Goal: Task Accomplishment & Management: Complete application form

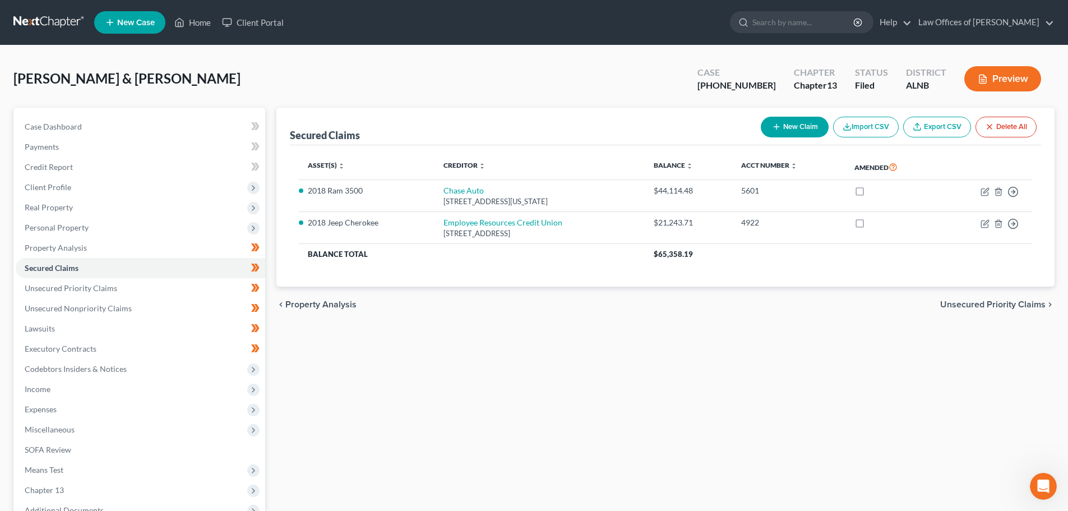
click at [134, 22] on span "New Case" at bounding box center [136, 23] width 38 height 8
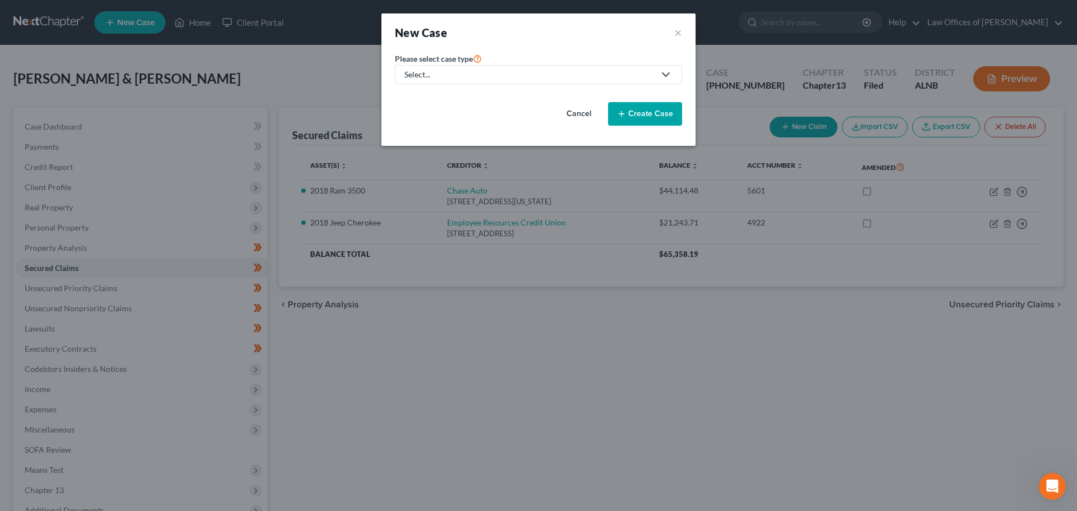
click at [665, 75] on polyline at bounding box center [665, 74] width 7 height 3
click at [410, 98] on div "Bankruptcy" at bounding box center [425, 96] width 40 height 11
select select "1"
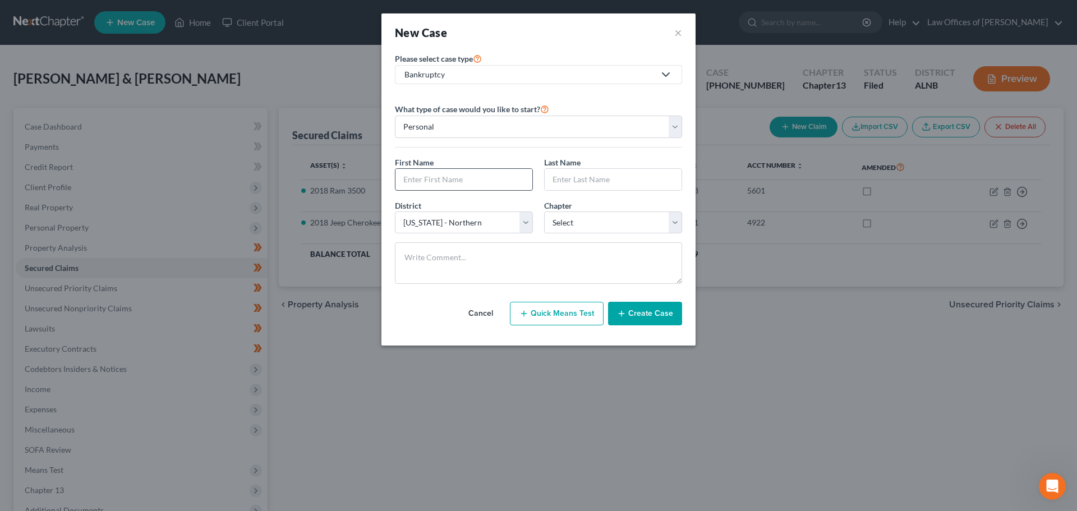
drag, startPoint x: 485, startPoint y: 176, endPoint x: 508, endPoint y: 188, distance: 25.9
click at [485, 176] on input "text" at bounding box center [463, 179] width 137 height 21
type input "[PERSON_NAME]"
type input "Butts"
click at [675, 223] on select "Select 7 11 12 13" at bounding box center [613, 222] width 138 height 22
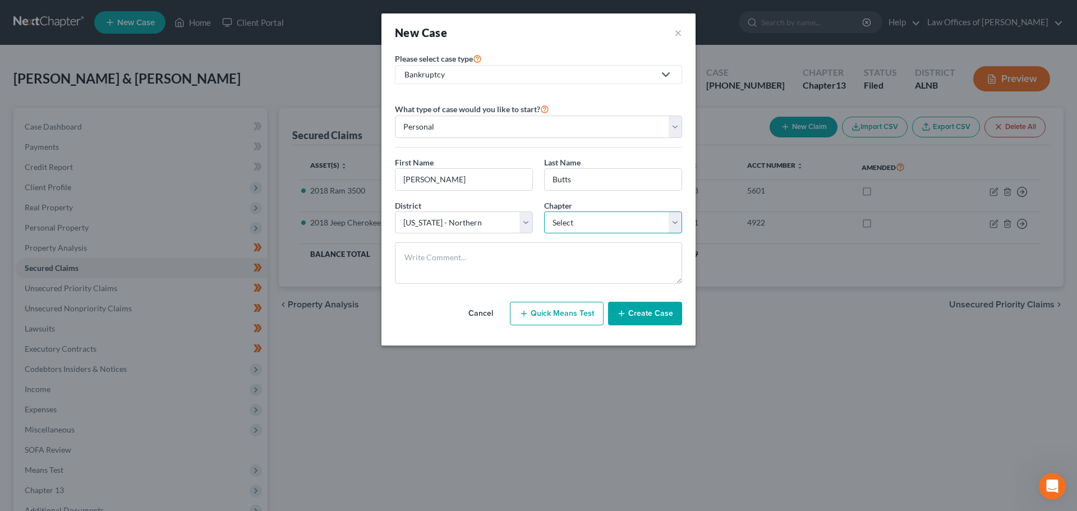
select select "3"
click at [544, 211] on select "Select 7 11 12 13" at bounding box center [613, 222] width 138 height 22
click at [651, 313] on button "Create Case" at bounding box center [645, 314] width 74 height 24
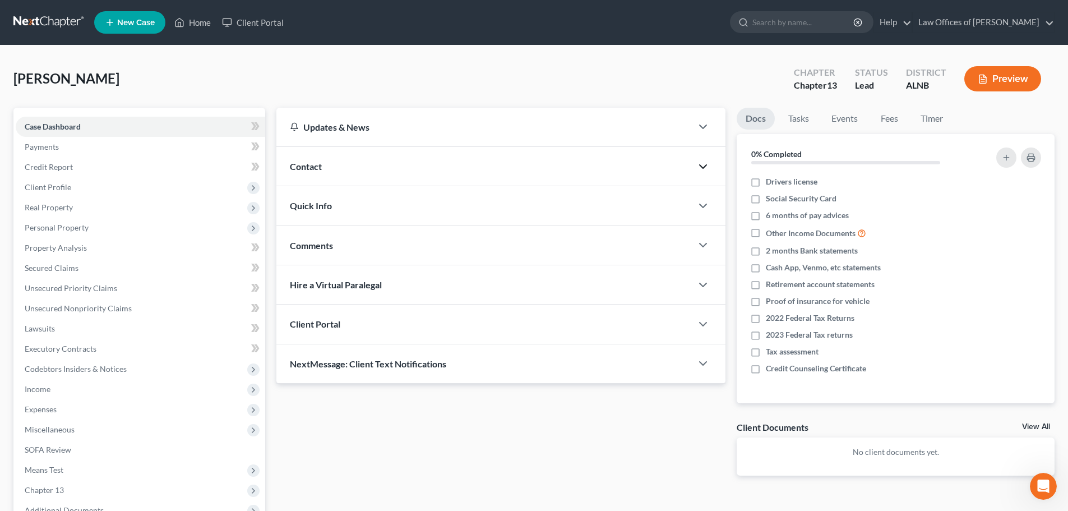
click at [702, 165] on polyline "button" at bounding box center [703, 166] width 7 height 3
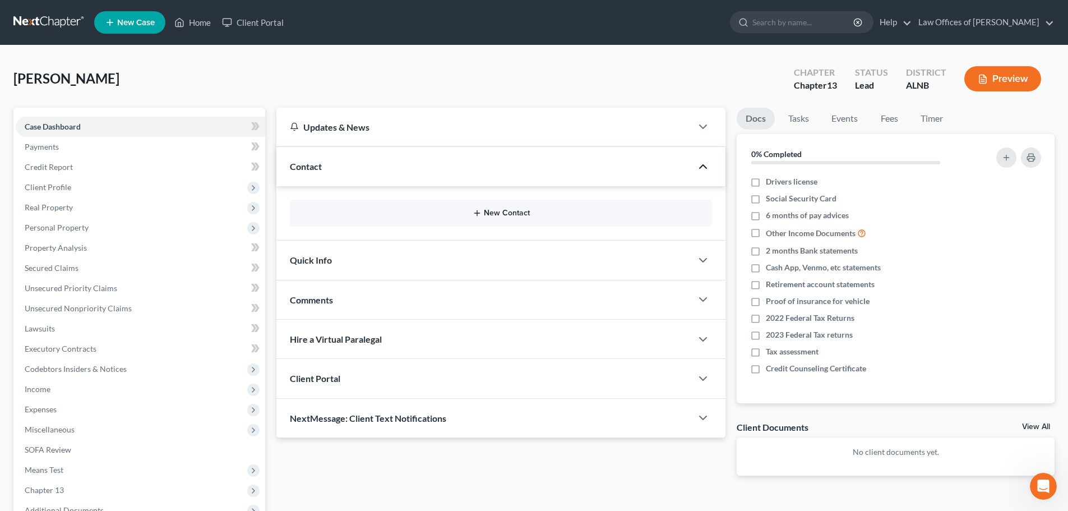
click at [506, 215] on button "New Contact" at bounding box center [501, 213] width 404 height 9
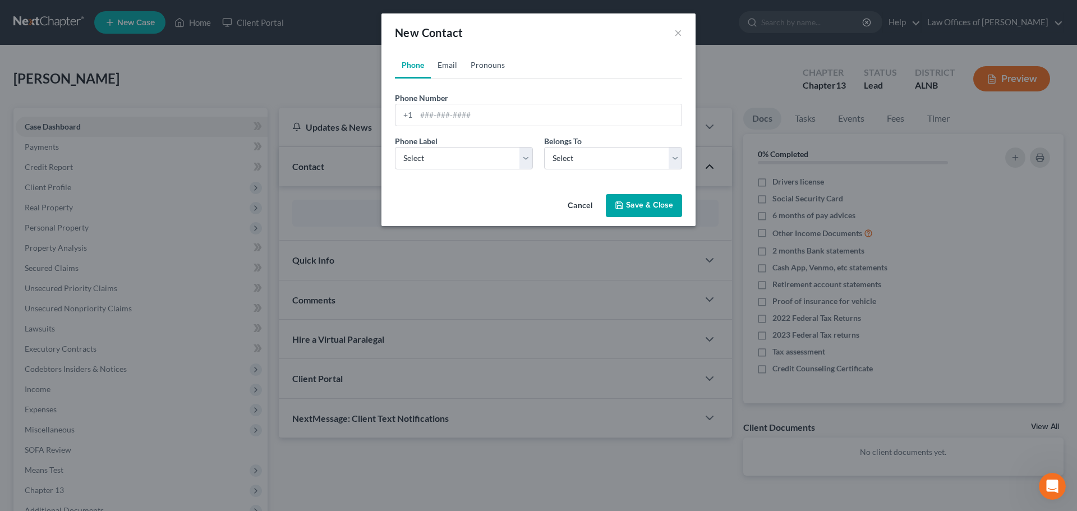
drag, startPoint x: 448, startPoint y: 63, endPoint x: 479, endPoint y: 78, distance: 35.4
click at [447, 62] on link "Email" at bounding box center [447, 65] width 33 height 27
click at [478, 116] on input "email" at bounding box center [548, 114] width 265 height 21
paste input "[EMAIL_ADDRESS][DOMAIN_NAME]"
type input "[EMAIL_ADDRESS][DOMAIN_NAME]"
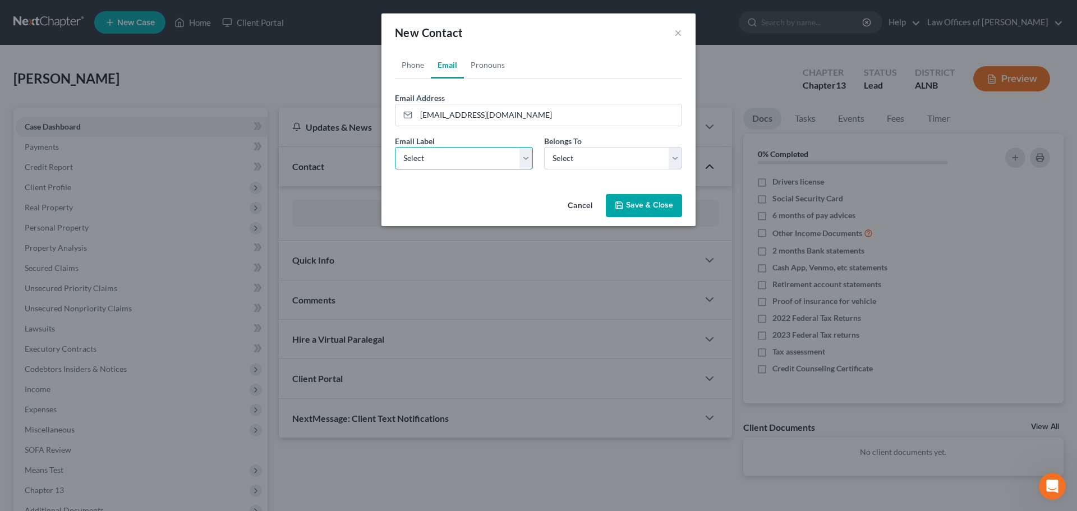
click at [524, 163] on select "Select Home Work Other" at bounding box center [464, 158] width 138 height 22
select select "0"
click at [395, 147] on select "Select Home Work Other" at bounding box center [464, 158] width 138 height 22
click at [674, 158] on select "Select Client Other" at bounding box center [613, 158] width 138 height 22
select select "0"
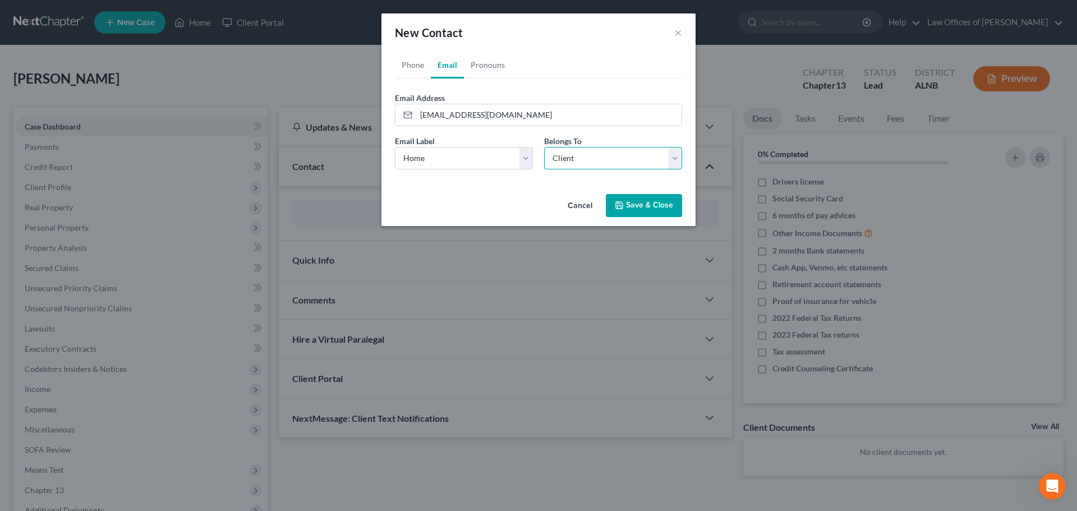
click at [544, 147] on select "Select Client Other" at bounding box center [613, 158] width 138 height 22
select select "0"
click at [413, 66] on link "Phone" at bounding box center [413, 65] width 36 height 27
click at [494, 111] on input "tel" at bounding box center [548, 114] width 265 height 21
paste input "[PHONE_NUMBER]"
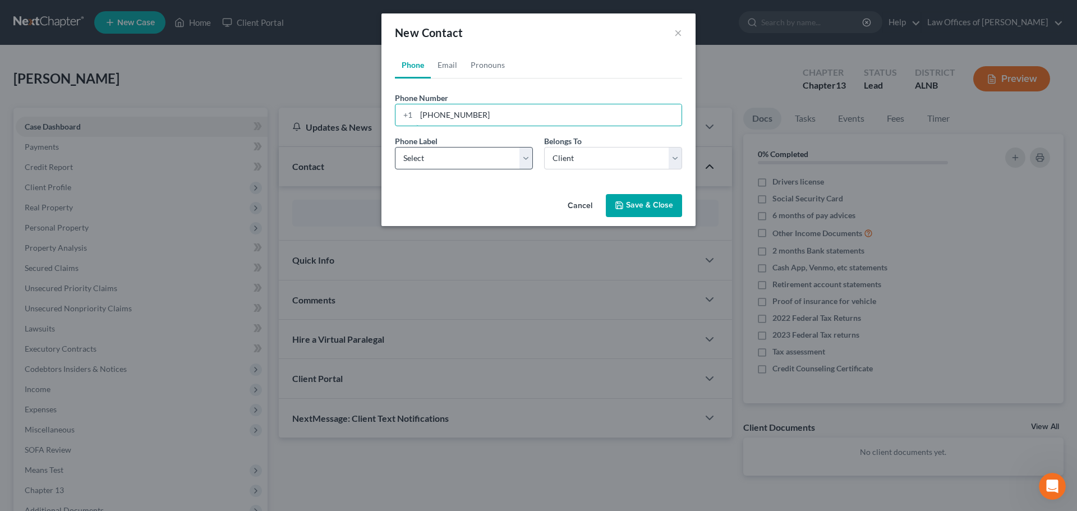
type input "[PHONE_NUMBER]"
click at [522, 160] on select "Select Mobile Home Work Other" at bounding box center [464, 158] width 138 height 22
select select "0"
click at [395, 147] on select "Select Mobile Home Work Other" at bounding box center [464, 158] width 138 height 22
click at [677, 150] on select "Select Client Other" at bounding box center [613, 158] width 138 height 22
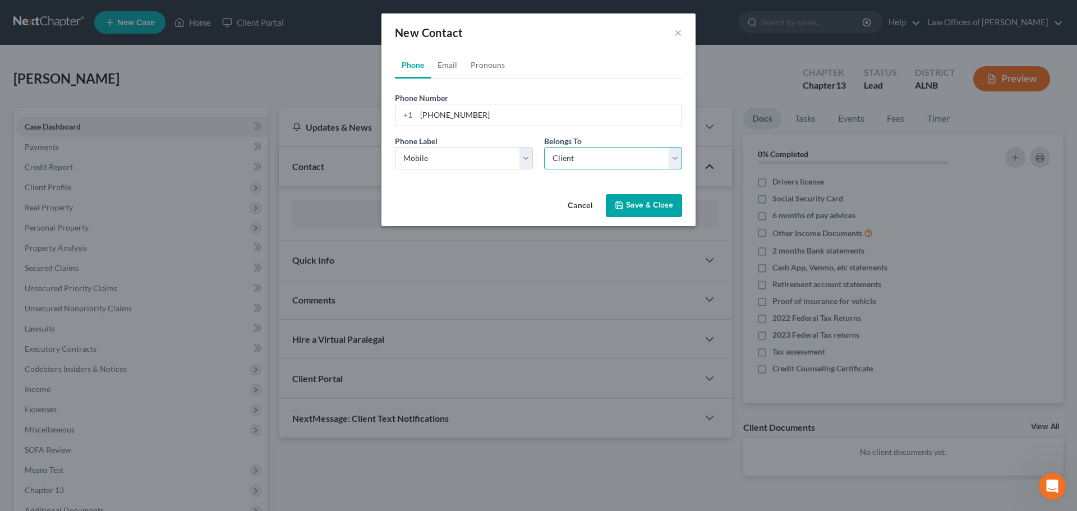
click at [677, 150] on select "Select Client Other" at bounding box center [613, 158] width 138 height 22
click at [644, 200] on button "Save & Close" at bounding box center [644, 206] width 76 height 24
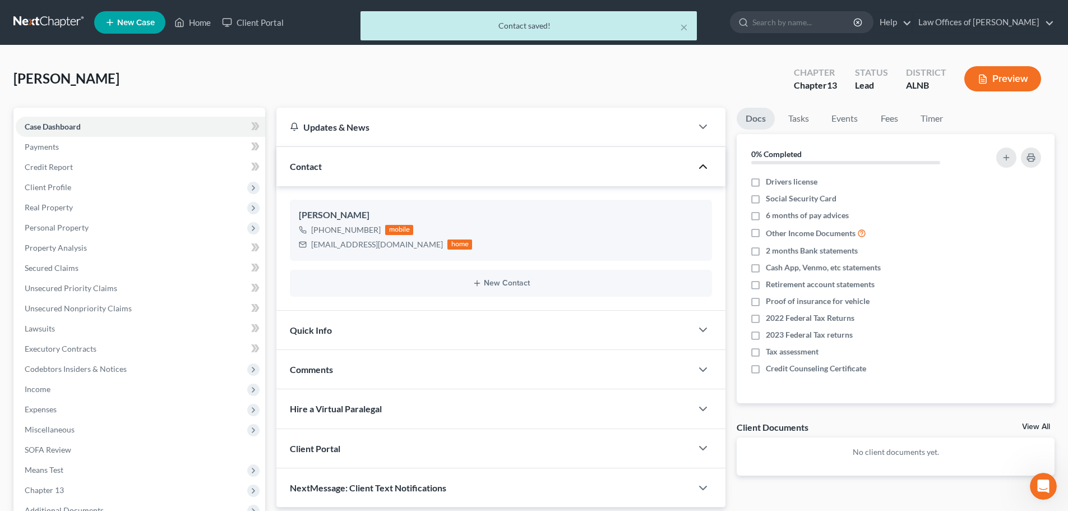
drag, startPoint x: 575, startPoint y: 73, endPoint x: 591, endPoint y: 63, distance: 18.7
click at [575, 73] on div "[PERSON_NAME] Upgraded Chapter Chapter 13 Status Lead District [GEOGRAPHIC_DATA…" at bounding box center [533, 83] width 1041 height 49
